Goal: Check status: Check status

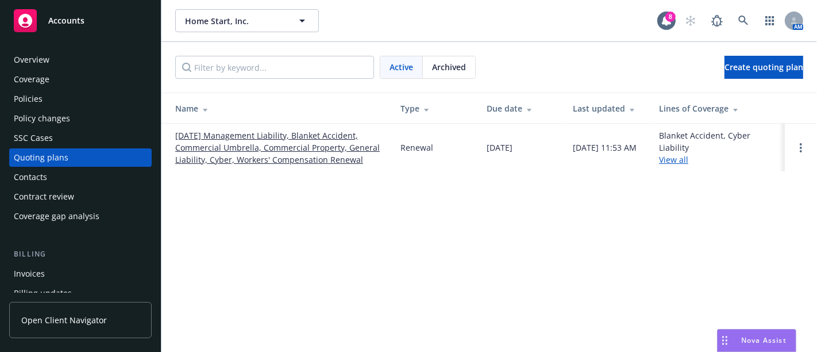
click at [261, 147] on link "[DATE] Management Liability, Blanket Accident, Commercial Umbrella, Commercial …" at bounding box center [278, 147] width 207 height 36
